Goal: Task Accomplishment & Management: Manage account settings

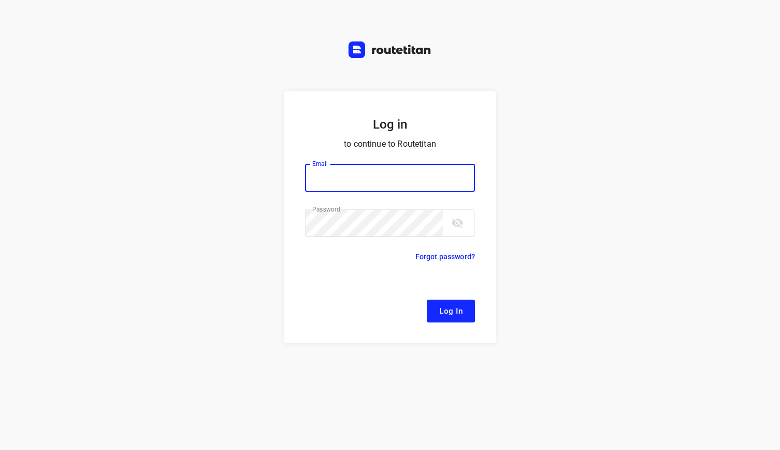
type input "[EMAIL_ADDRESS][DOMAIN_NAME]"
click at [433, 302] on button "Log In" at bounding box center [451, 311] width 48 height 23
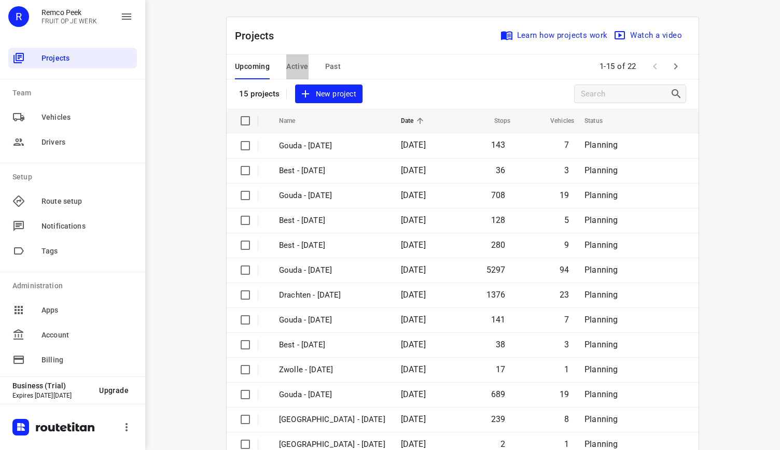
click at [294, 69] on span "Active" at bounding box center [297, 66] width 22 height 13
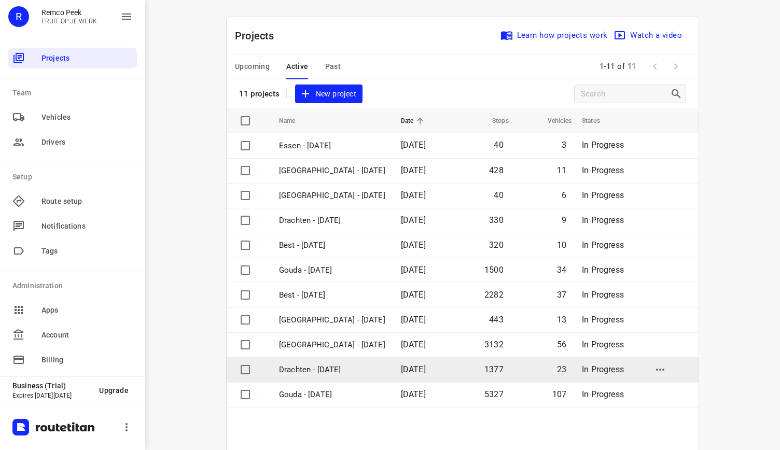
click at [321, 364] on p "Drachten - [DATE]" at bounding box center [332, 370] width 106 height 12
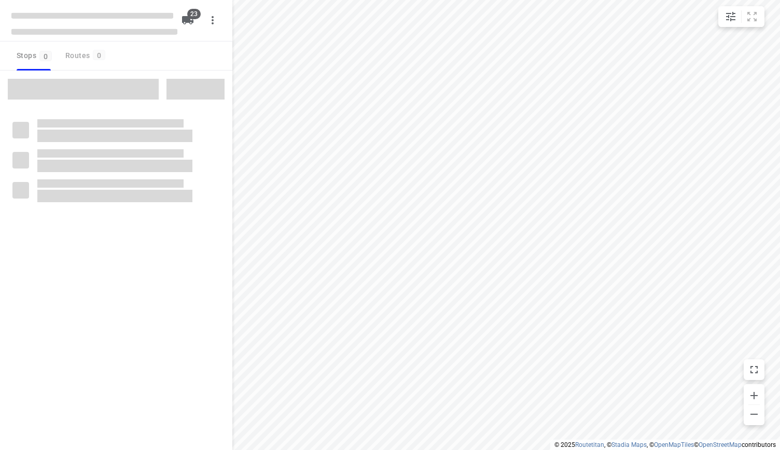
checkbox input "true"
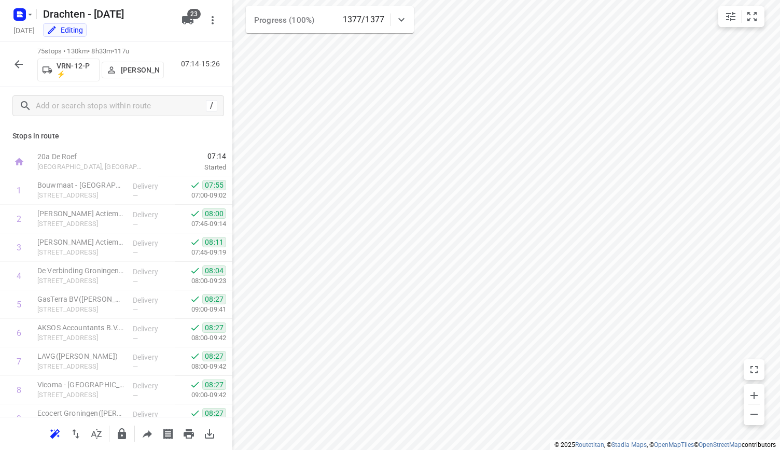
click at [16, 58] on icon "button" at bounding box center [18, 64] width 12 height 12
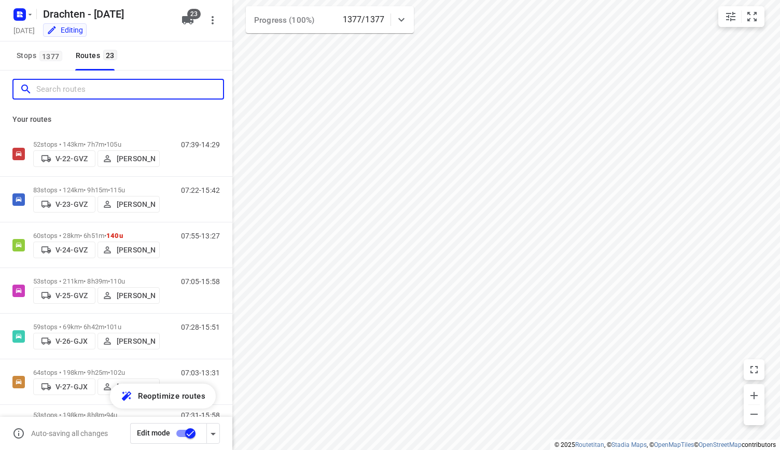
click at [69, 91] on input "Search routes" at bounding box center [129, 89] width 187 height 16
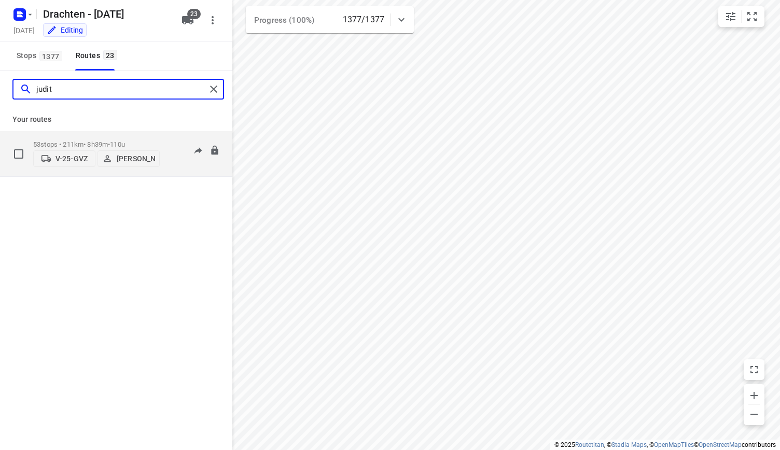
type input "judit"
click at [110, 140] on p "53 stops • 211km • 8h39m • 110u" at bounding box center [96, 144] width 126 height 8
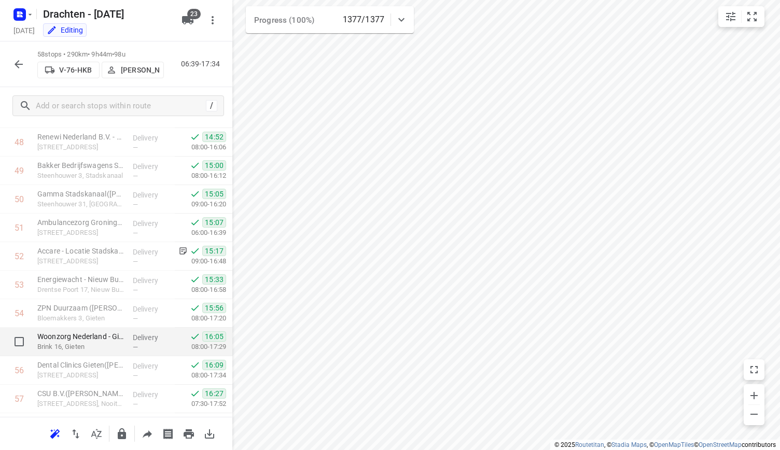
scroll to position [1441, 0]
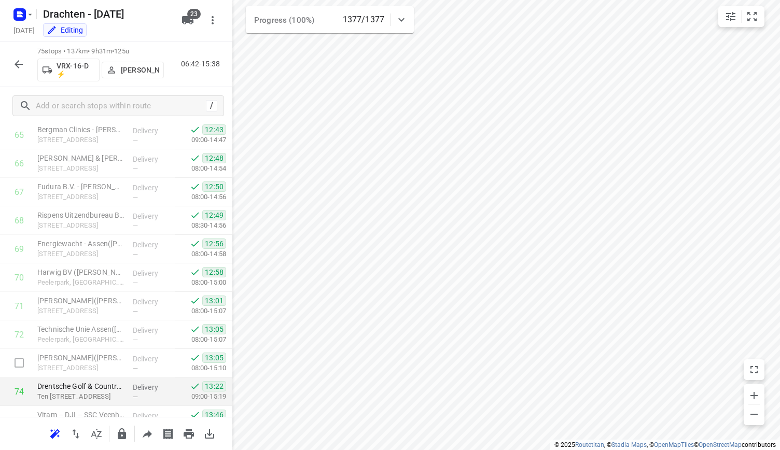
drag, startPoint x: 141, startPoint y: 346, endPoint x: 124, endPoint y: 380, distance: 38.5
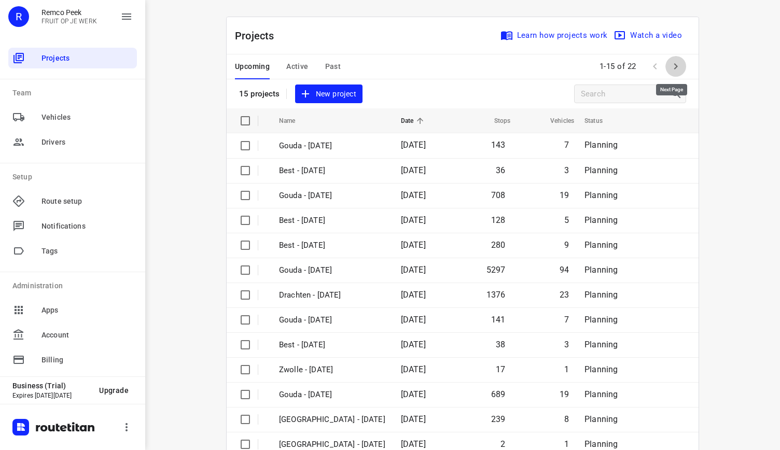
click at [674, 65] on icon "button" at bounding box center [675, 66] width 12 height 12
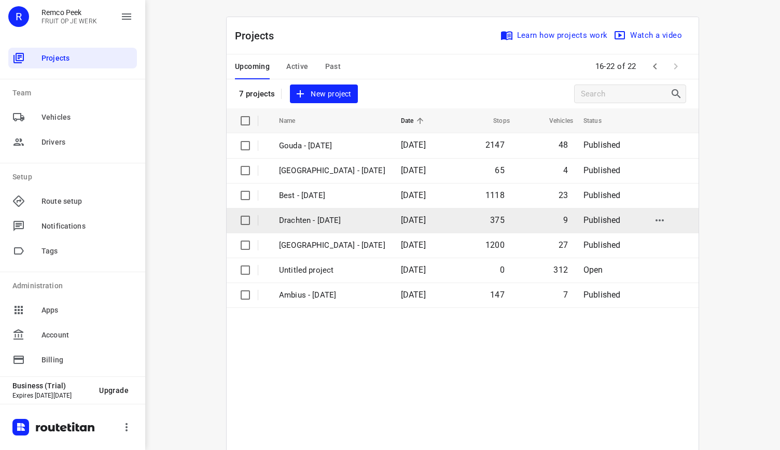
click at [346, 224] on p "Drachten - Wednesday" at bounding box center [332, 221] width 106 height 12
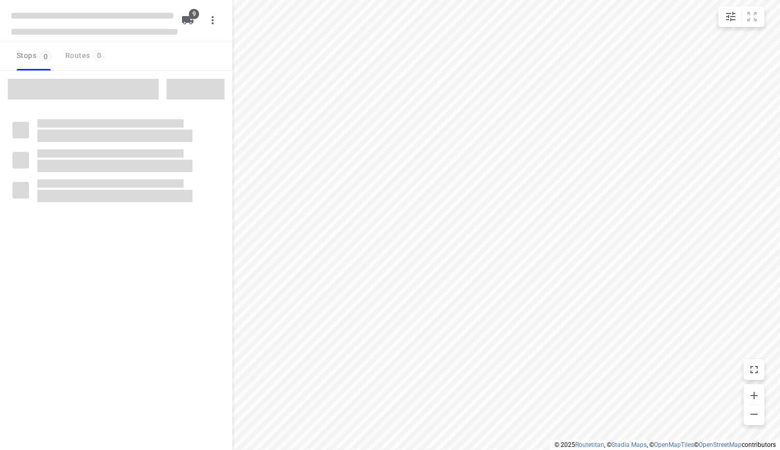
checkbox input "true"
